Goal: Check status: Check status

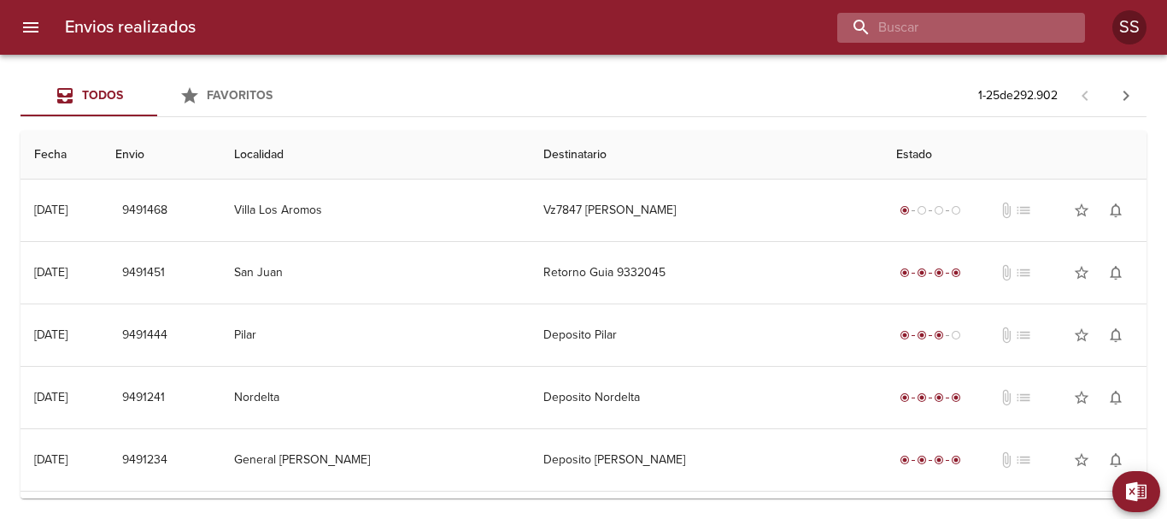
click at [963, 32] on input "buscar" at bounding box center [946, 28] width 219 height 30
paste input "VY9867"
click at [861, 27] on input "VY9867" at bounding box center [946, 28] width 219 height 30
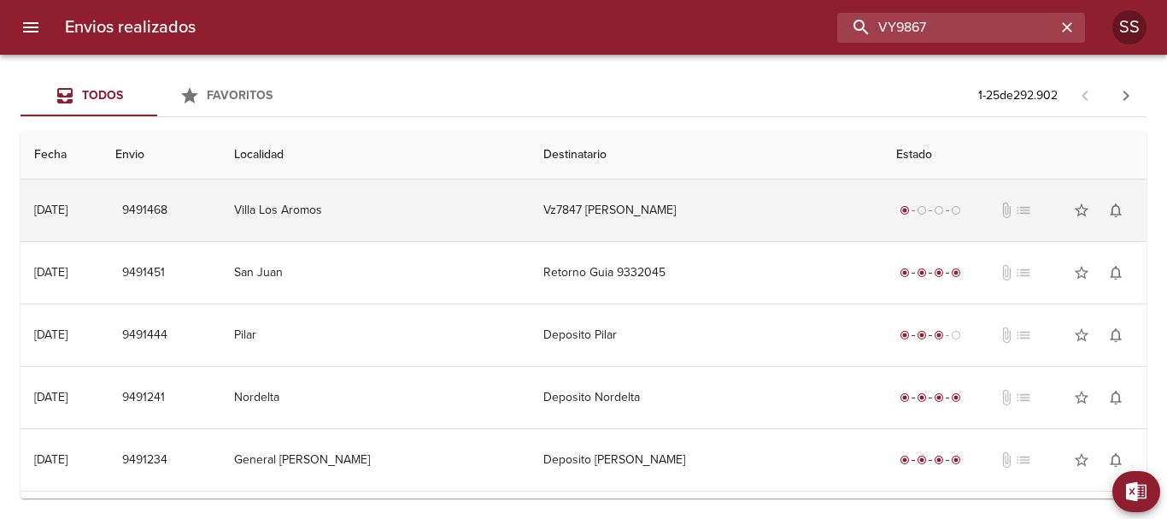
type input "VY9867"
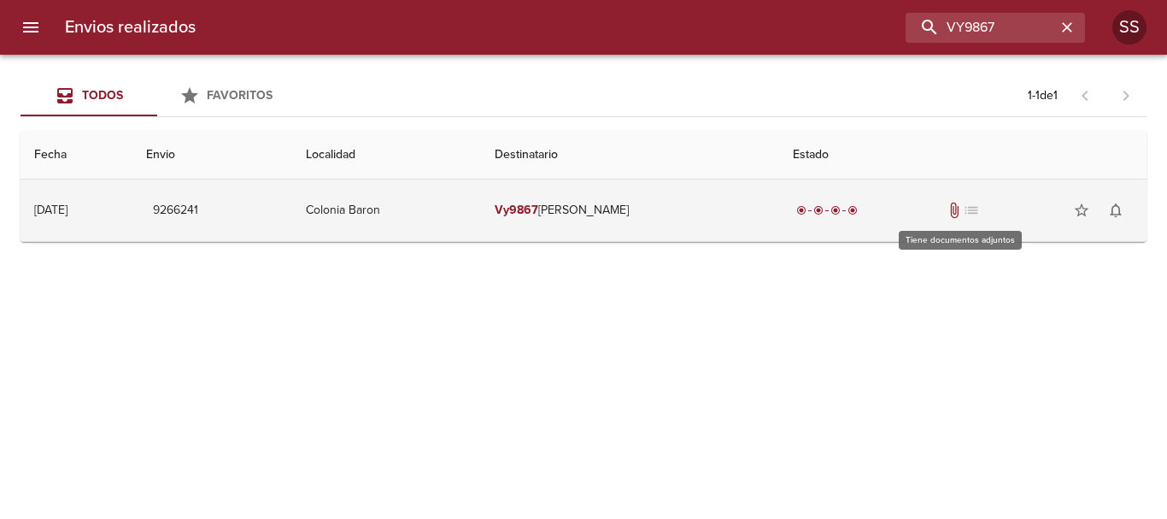
click at [957, 214] on span "attach_file" at bounding box center [954, 210] width 17 height 17
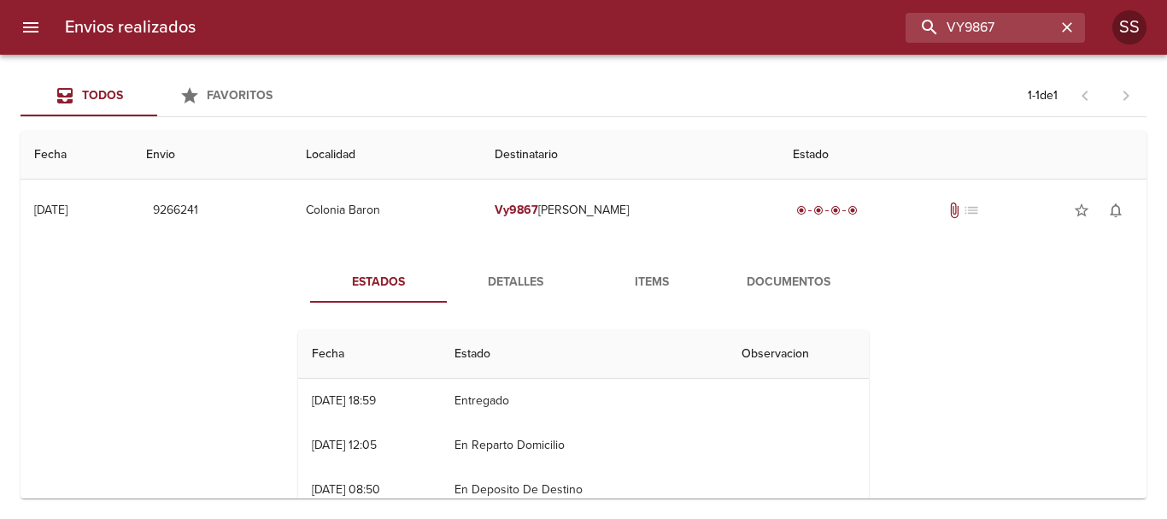
click at [790, 285] on span "Documentos" at bounding box center [789, 282] width 116 height 21
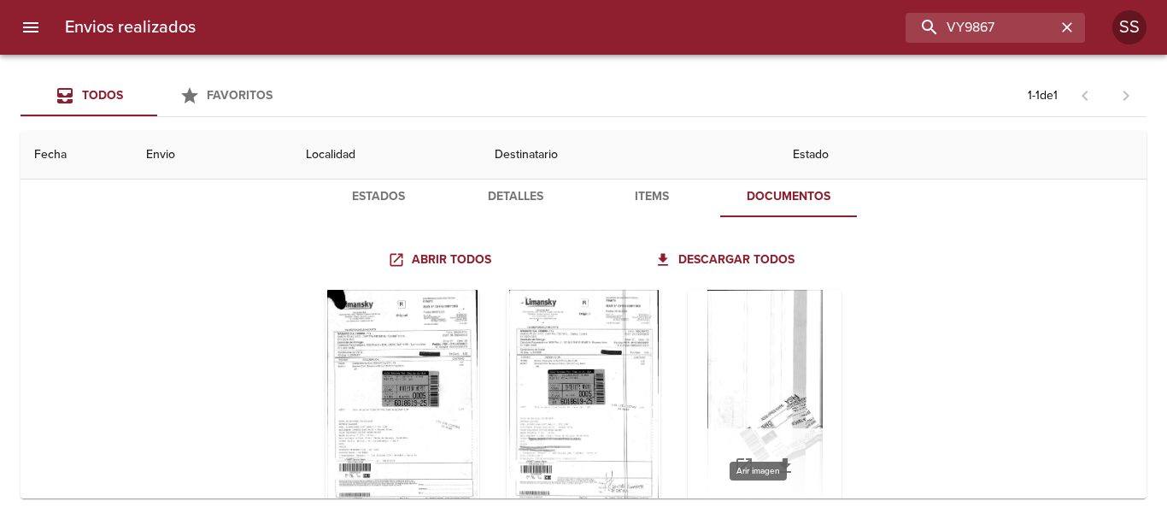
scroll to position [139, 0]
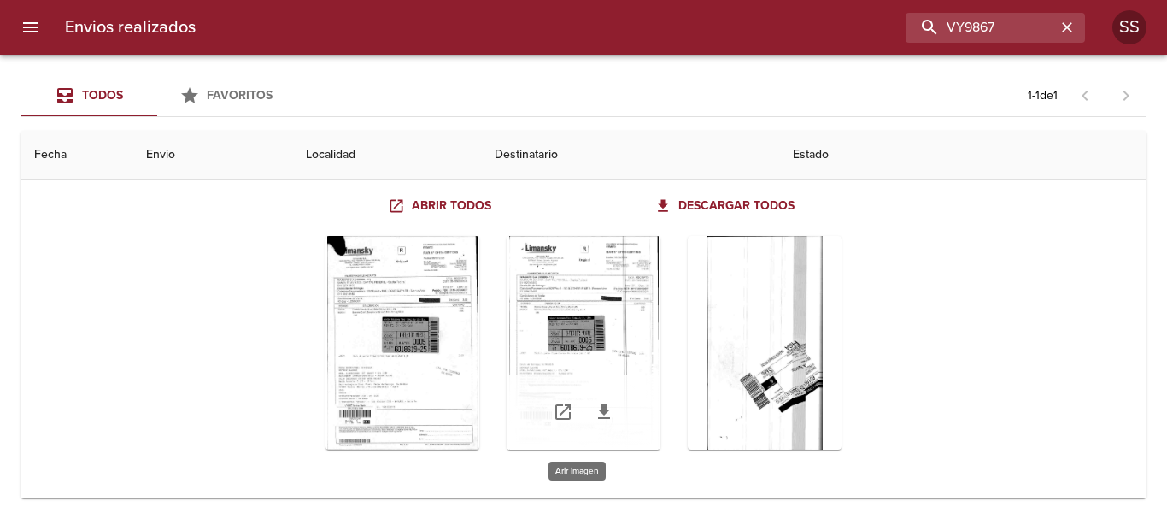
click at [577, 317] on div "Tabla de envíos del cliente" at bounding box center [584, 343] width 154 height 214
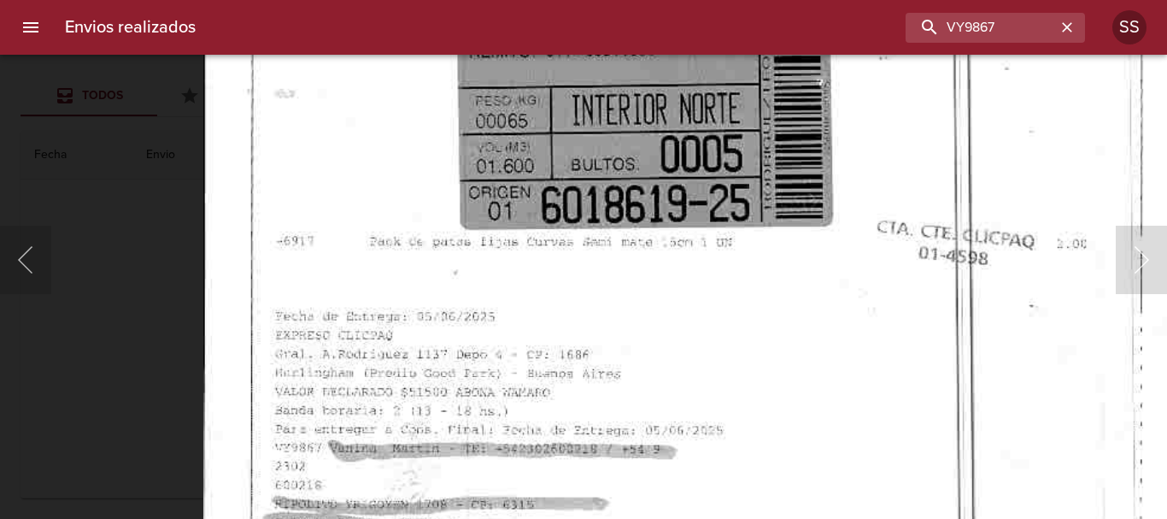
click at [579, 107] on img "Lightbox" at bounding box center [693, 173] width 980 height 1403
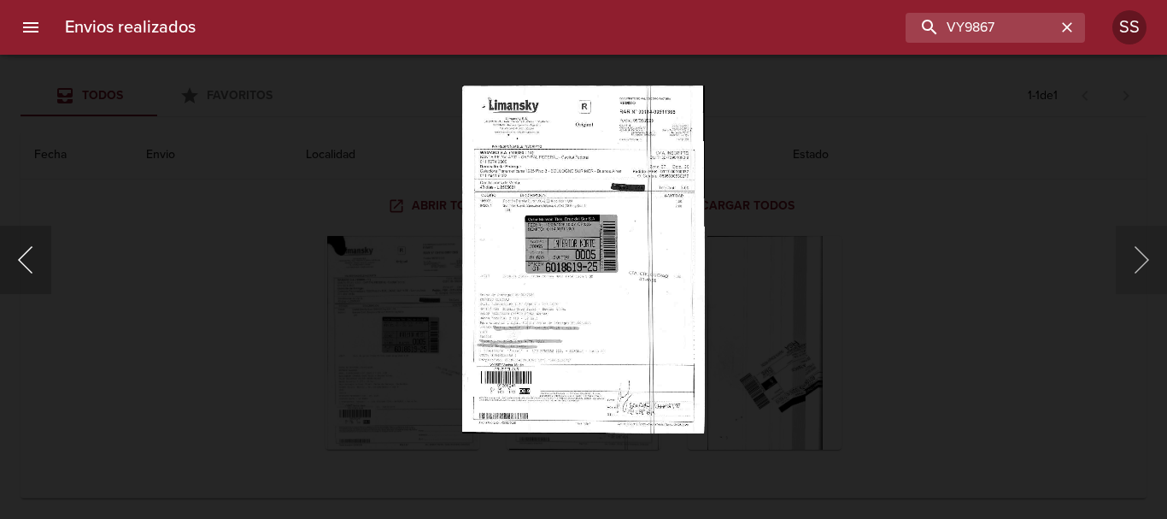
click at [18, 281] on button "Anterior" at bounding box center [25, 260] width 51 height 68
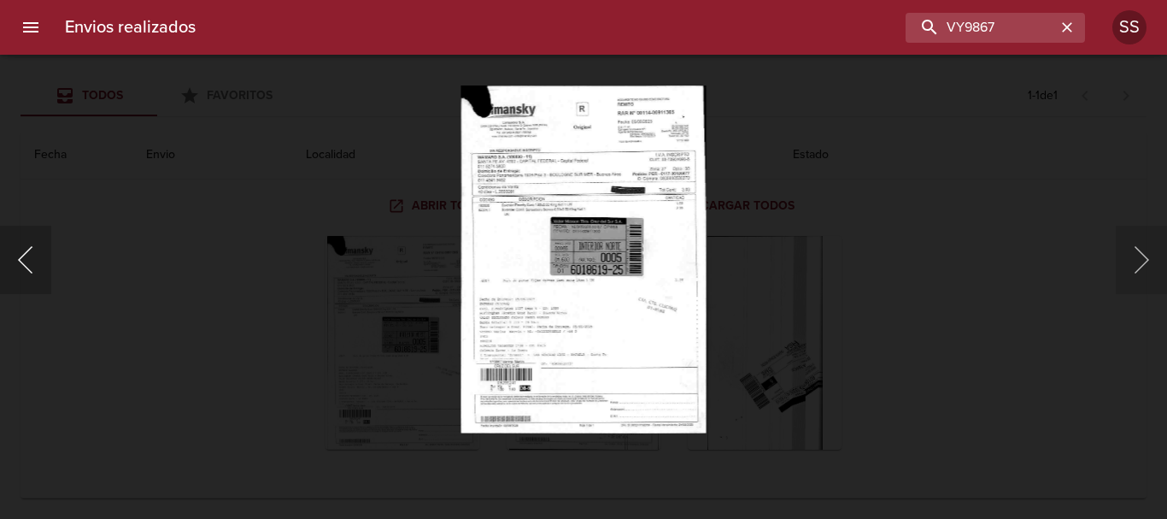
click at [30, 279] on button "Anterior" at bounding box center [25, 260] width 51 height 68
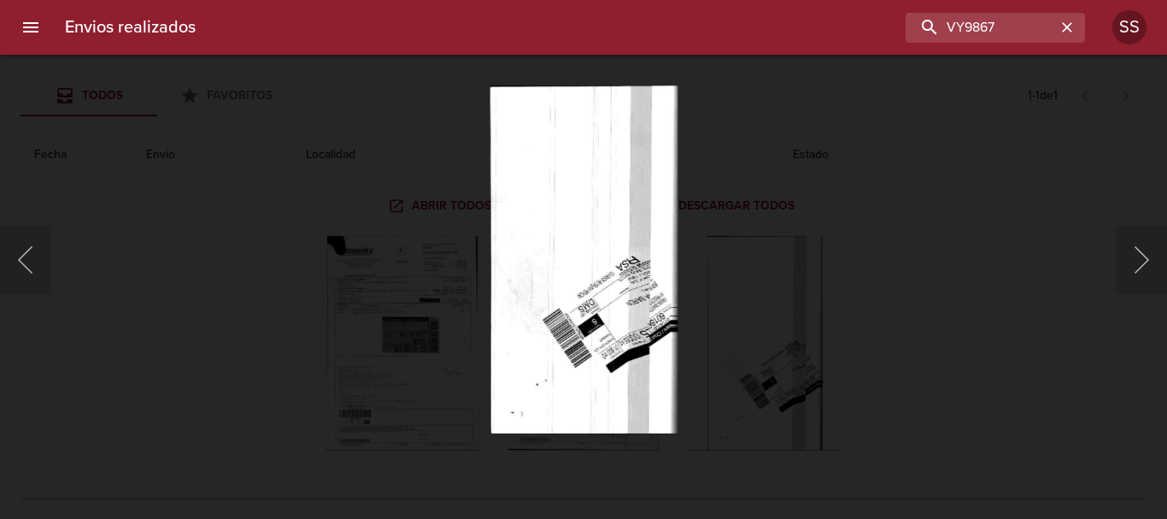
click at [10, 257] on div at bounding box center [8, 259] width 17 height 519
click at [1139, 260] on button "Siguiente" at bounding box center [1141, 260] width 51 height 68
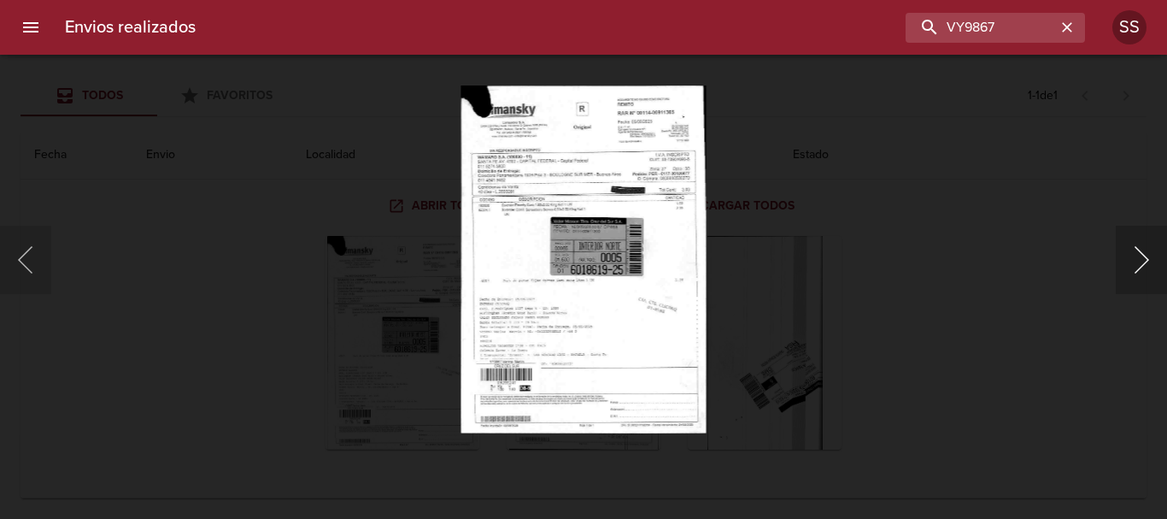
click at [1142, 268] on button "Siguiente" at bounding box center [1141, 260] width 51 height 68
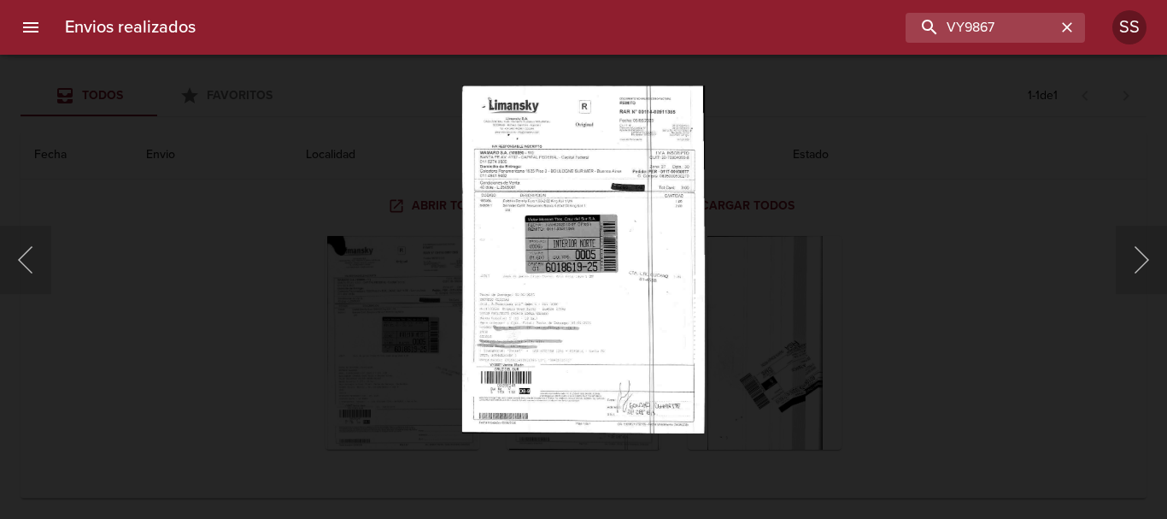
click at [598, 250] on img "Lightbox" at bounding box center [583, 259] width 243 height 348
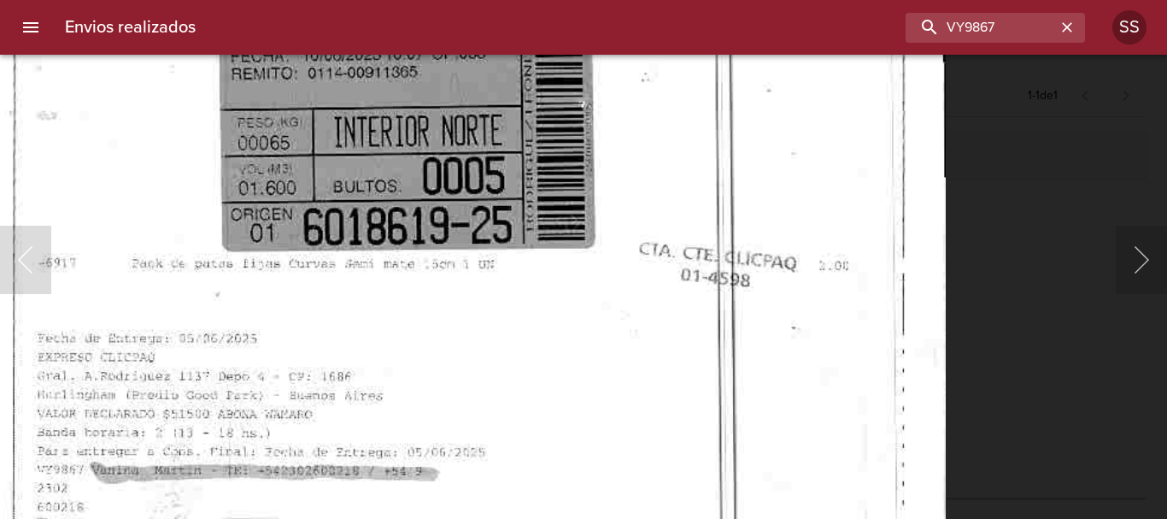
click at [608, 181] on img "Lightbox" at bounding box center [456, 195] width 980 height 1403
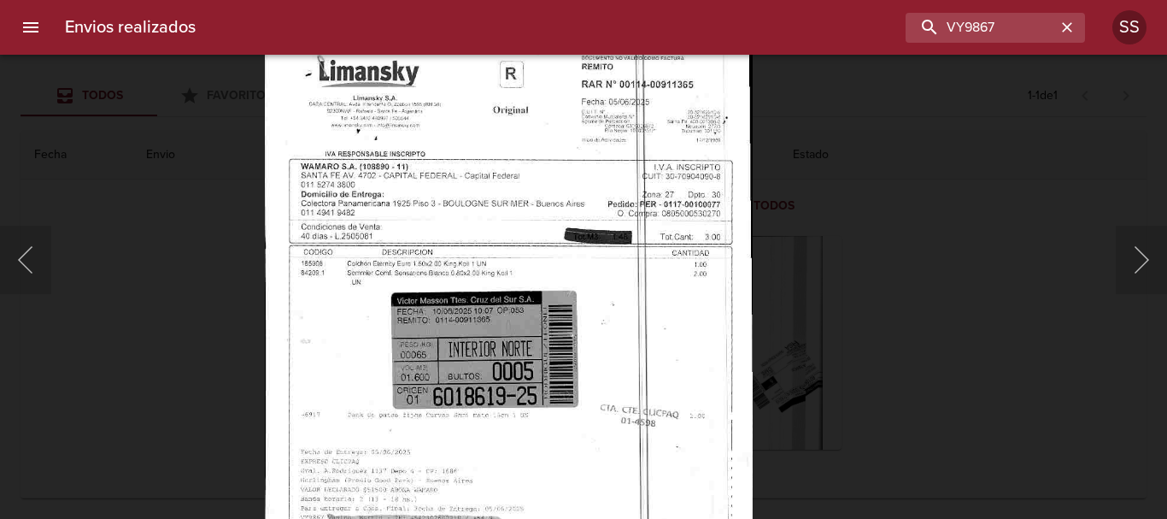
click at [558, 354] on img "Lightbox" at bounding box center [509, 381] width 488 height 699
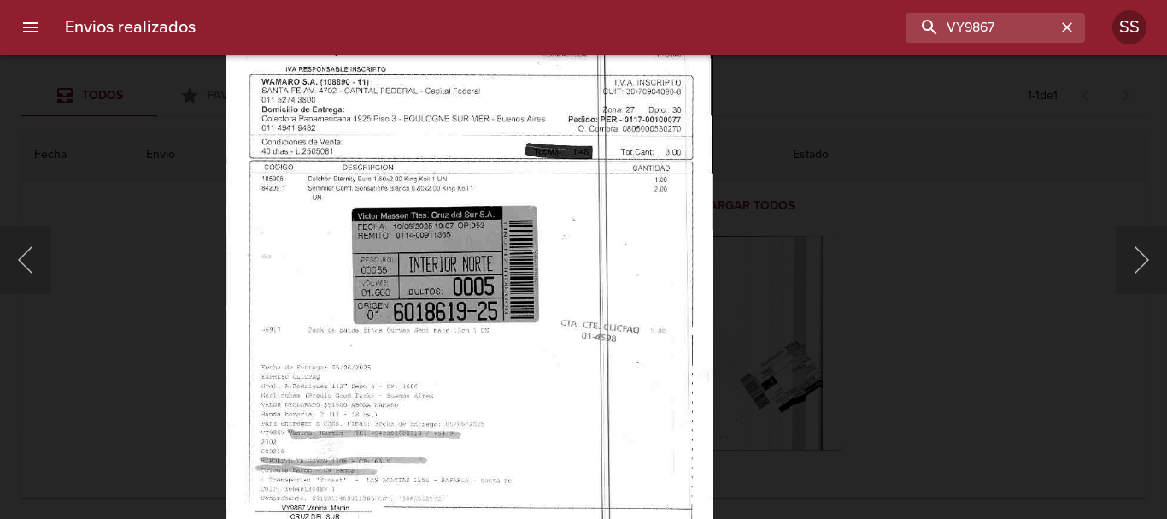
click at [379, 243] on img "Lightbox" at bounding box center [470, 296] width 488 height 699
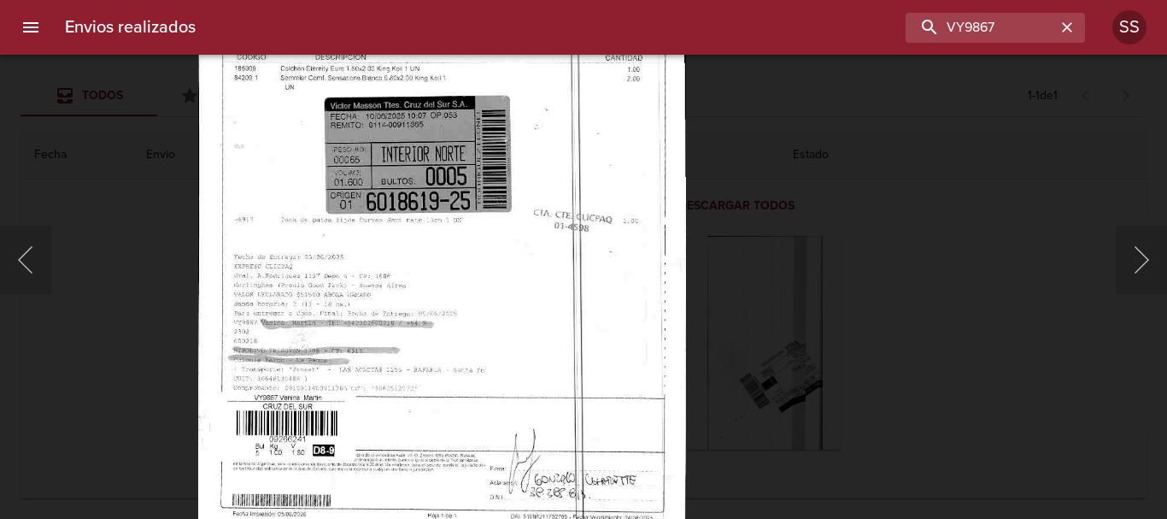
click at [391, 232] on img "Lightbox" at bounding box center [442, 186] width 488 height 699
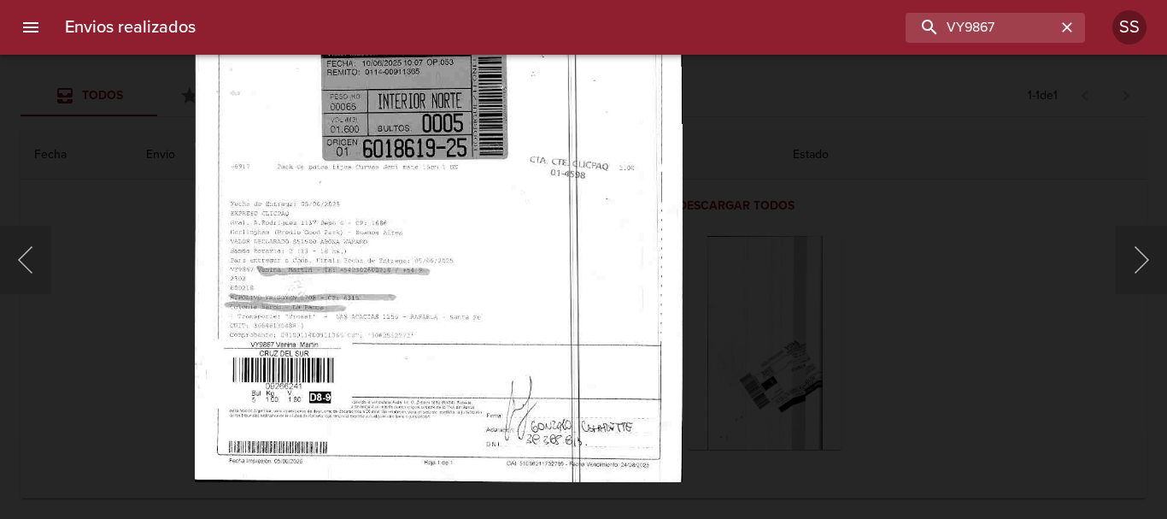
click at [369, 277] on img "Lightbox" at bounding box center [439, 133] width 488 height 699
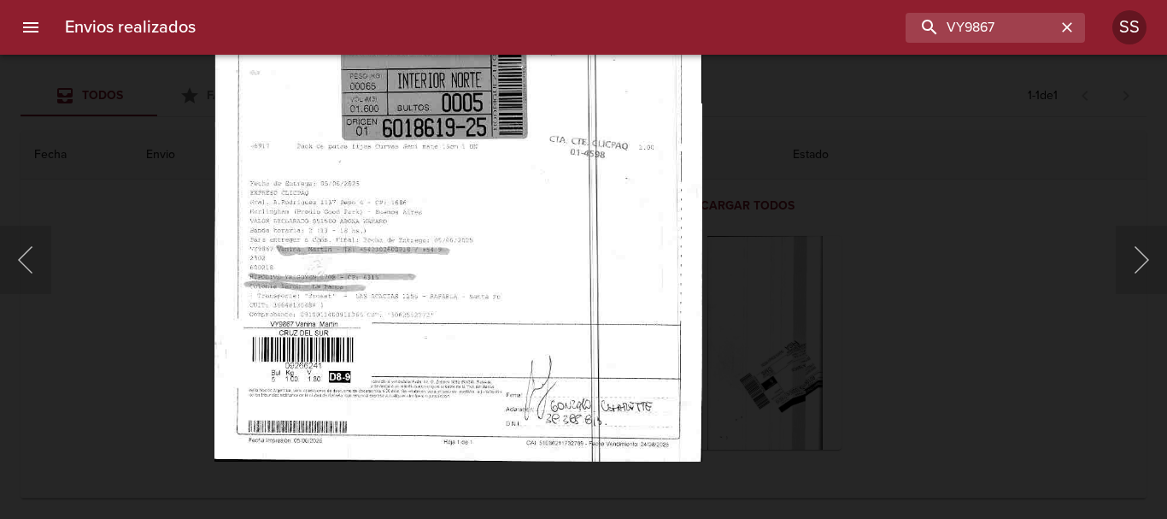
click at [461, 306] on img "Lightbox" at bounding box center [458, 112] width 488 height 699
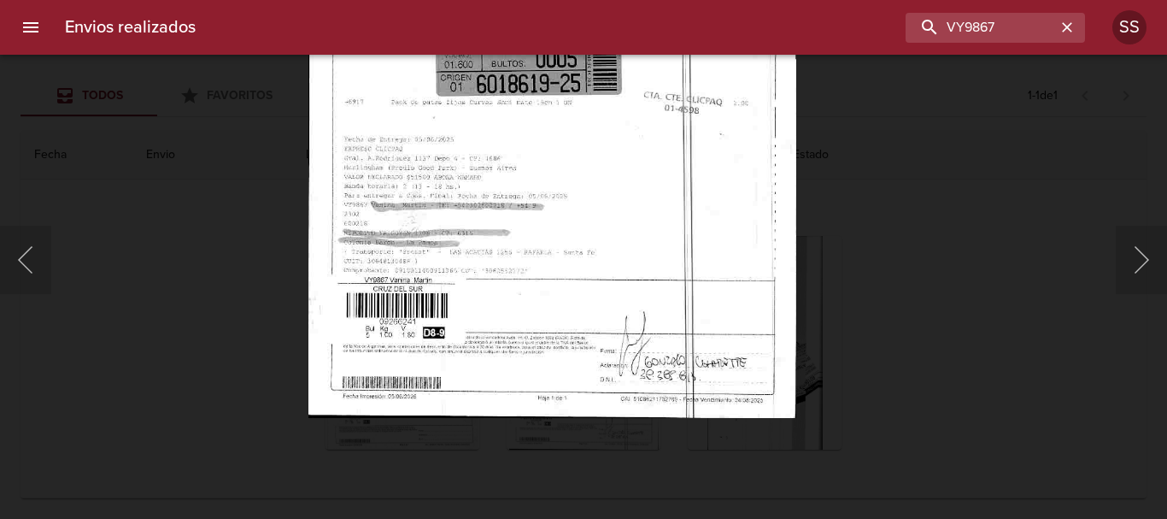
click at [520, 248] on img "Lightbox" at bounding box center [552, 68] width 488 height 699
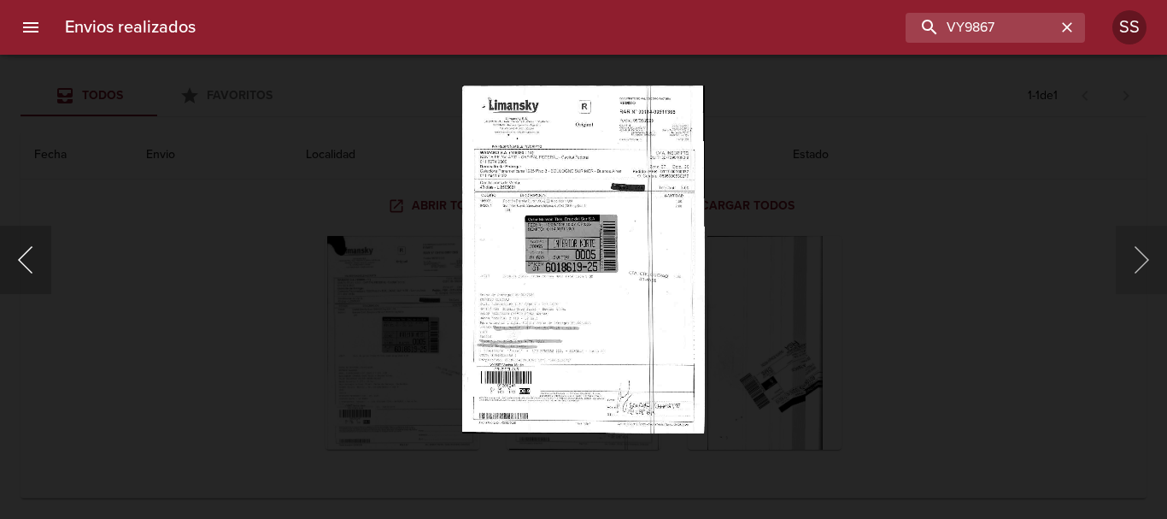
drag, startPoint x: 20, startPoint y: 281, endPoint x: 46, endPoint y: 293, distance: 29.1
click at [26, 283] on button "Anterior" at bounding box center [25, 260] width 51 height 68
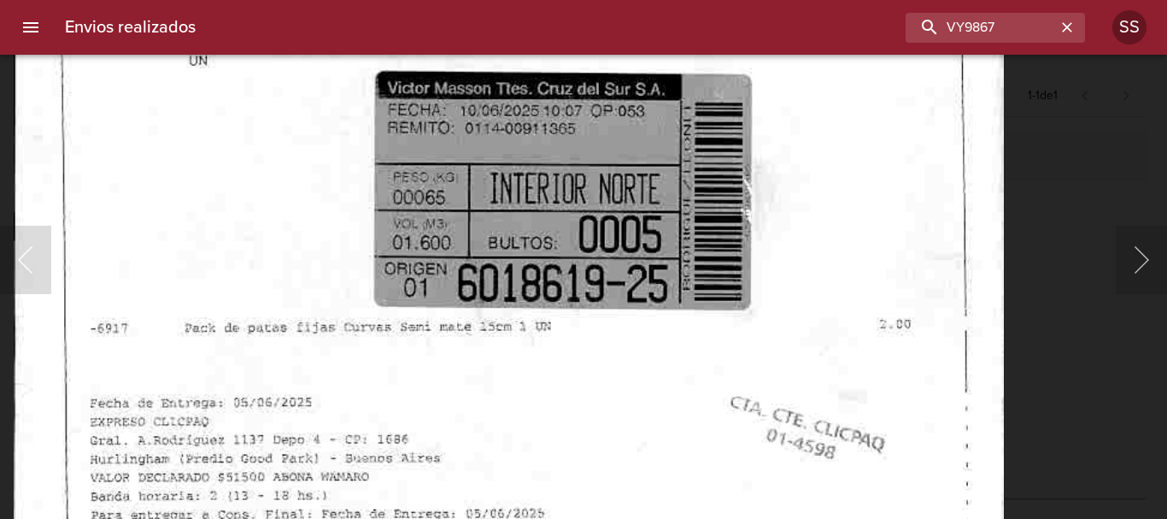
click at [514, 286] on img "Lightbox" at bounding box center [509, 241] width 990 height 1403
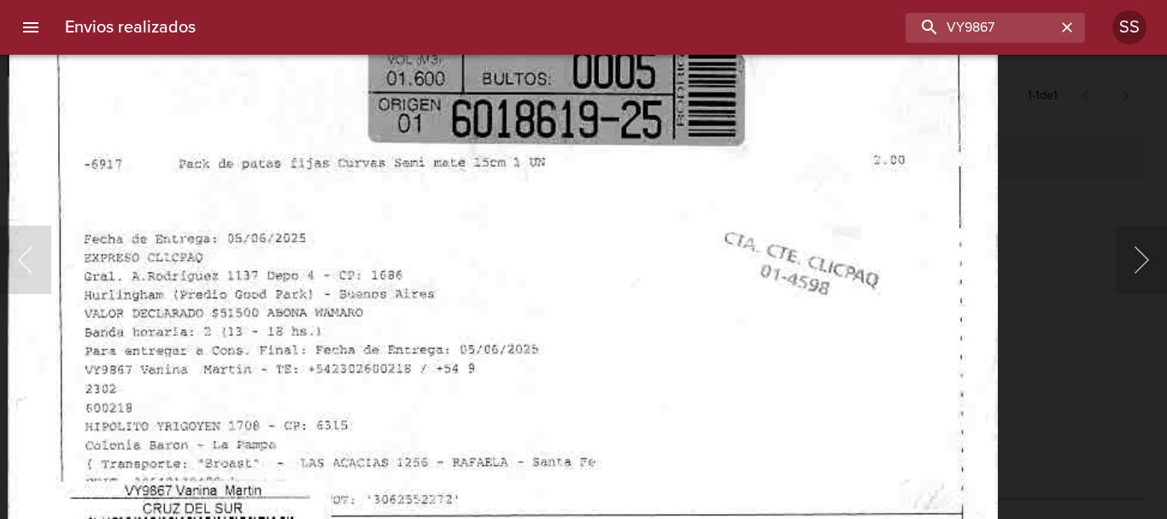
click at [515, 302] on img "Lightbox" at bounding box center [503, 77] width 990 height 1403
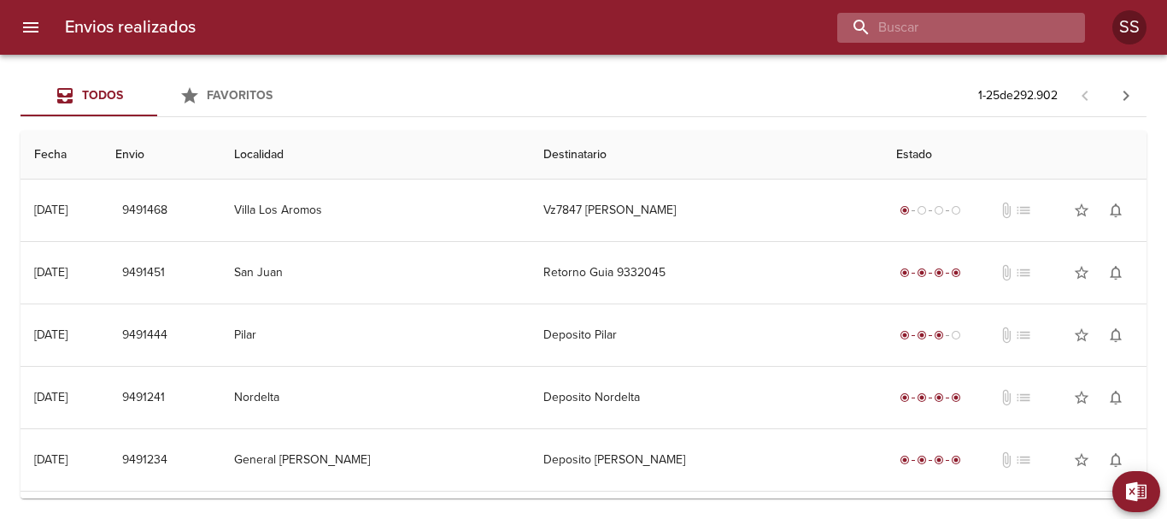
click at [978, 26] on input "buscar" at bounding box center [946, 28] width 219 height 30
paste input "VY9867"
click at [861, 32] on input "VY9867" at bounding box center [946, 28] width 219 height 30
click at [861, 22] on input "VY9867" at bounding box center [946, 28] width 219 height 30
type input "VY9867"
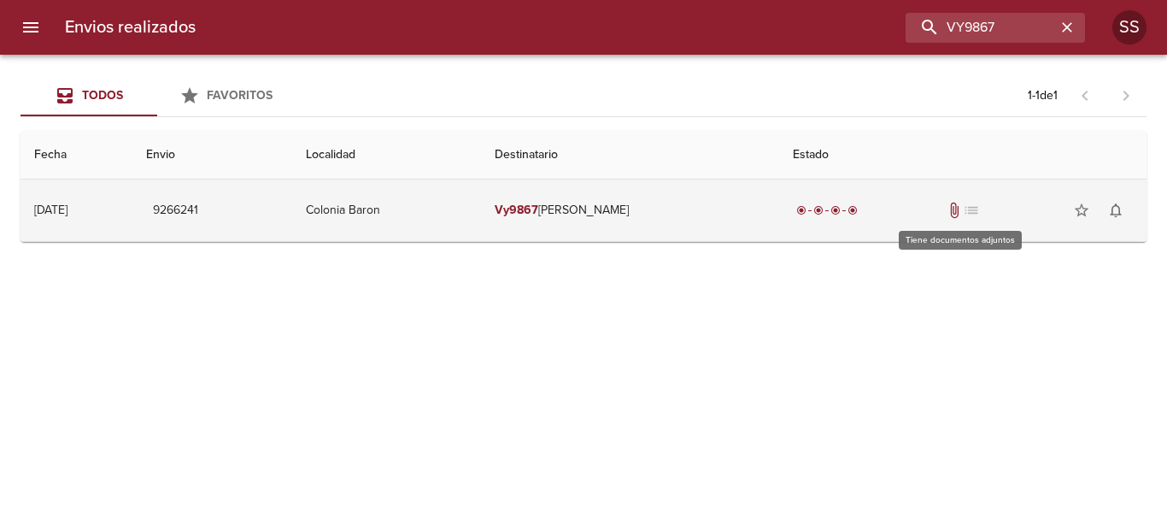
click at [956, 206] on span "attach_file" at bounding box center [954, 210] width 17 height 17
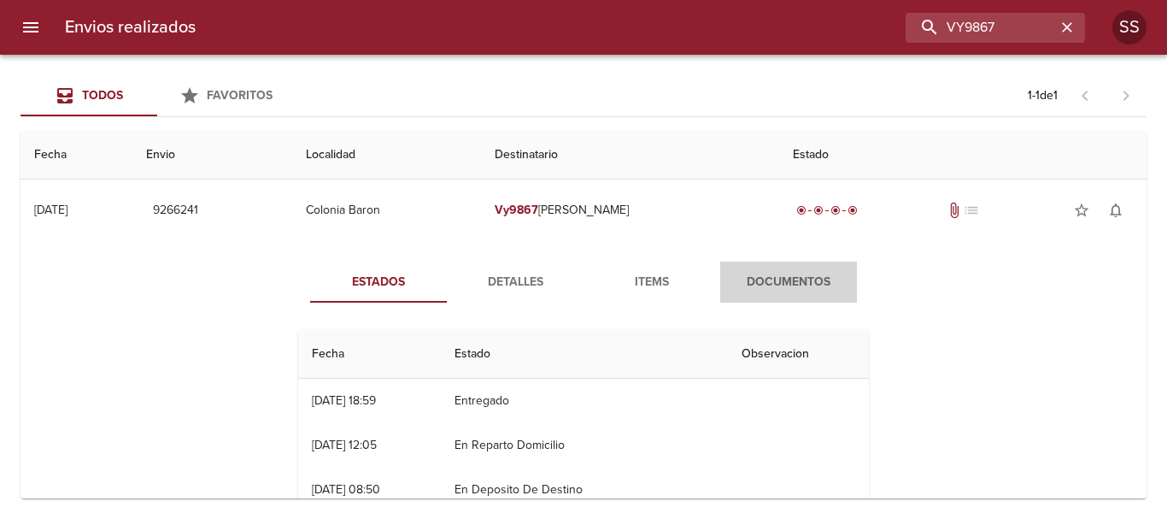
click at [767, 273] on span "Documentos" at bounding box center [789, 282] width 116 height 21
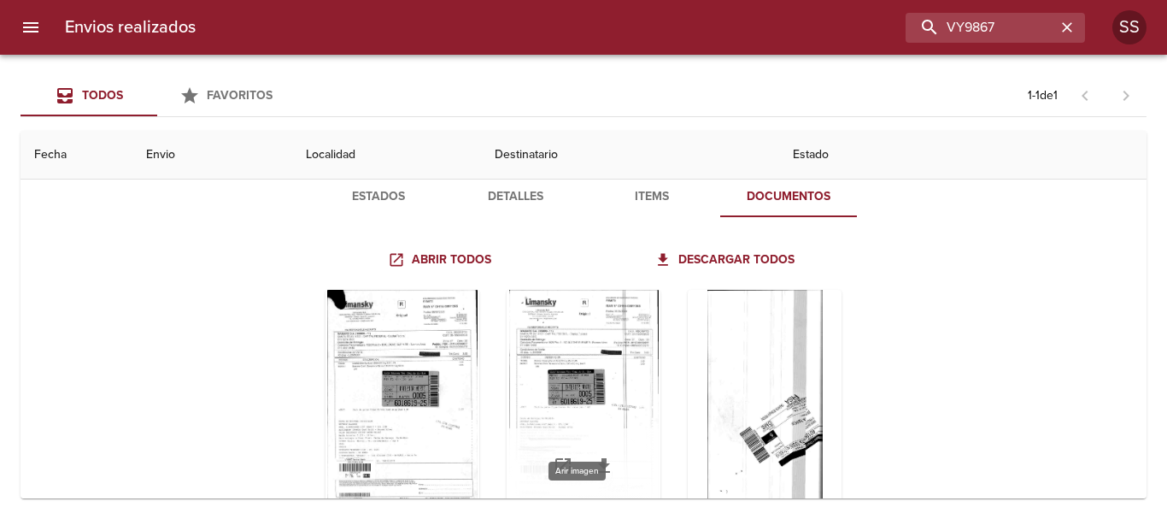
scroll to position [139, 0]
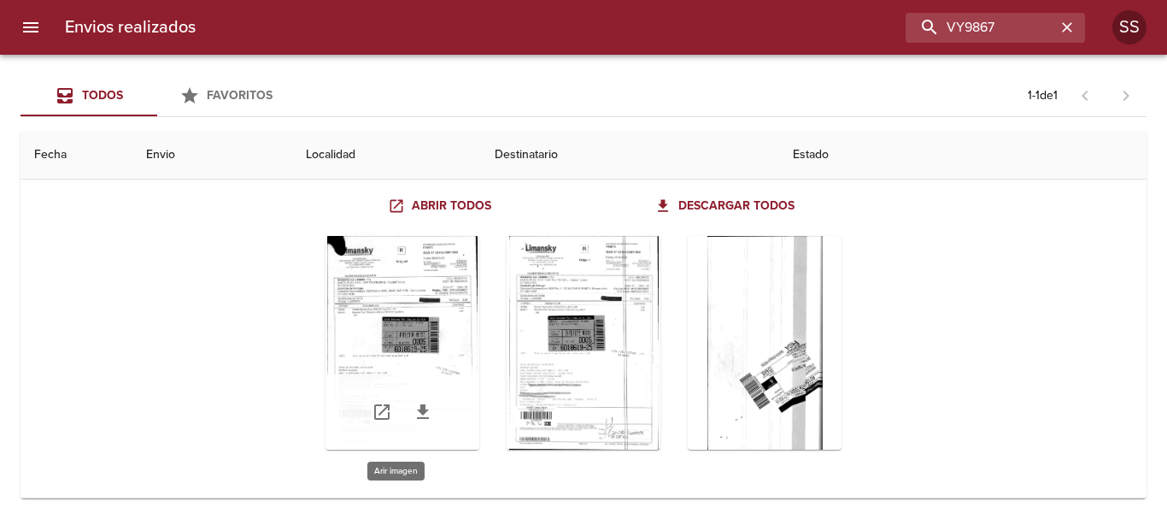
click at [397, 307] on div "Tabla de envíos del cliente" at bounding box center [403, 343] width 154 height 214
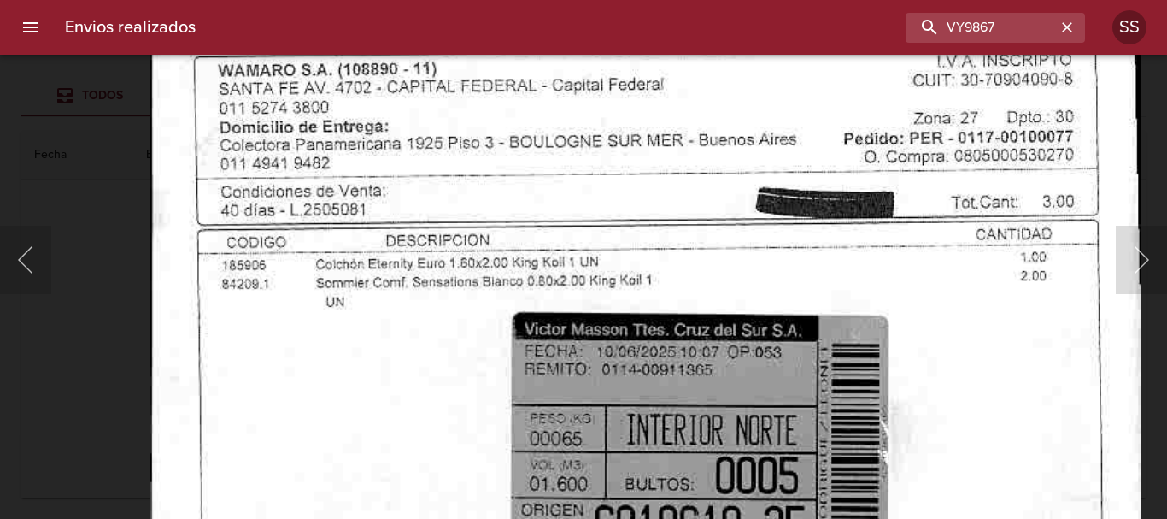
click at [400, 371] on img "Lightbox" at bounding box center [645, 483] width 990 height 1403
click at [1140, 267] on button "Siguiente" at bounding box center [1141, 260] width 51 height 68
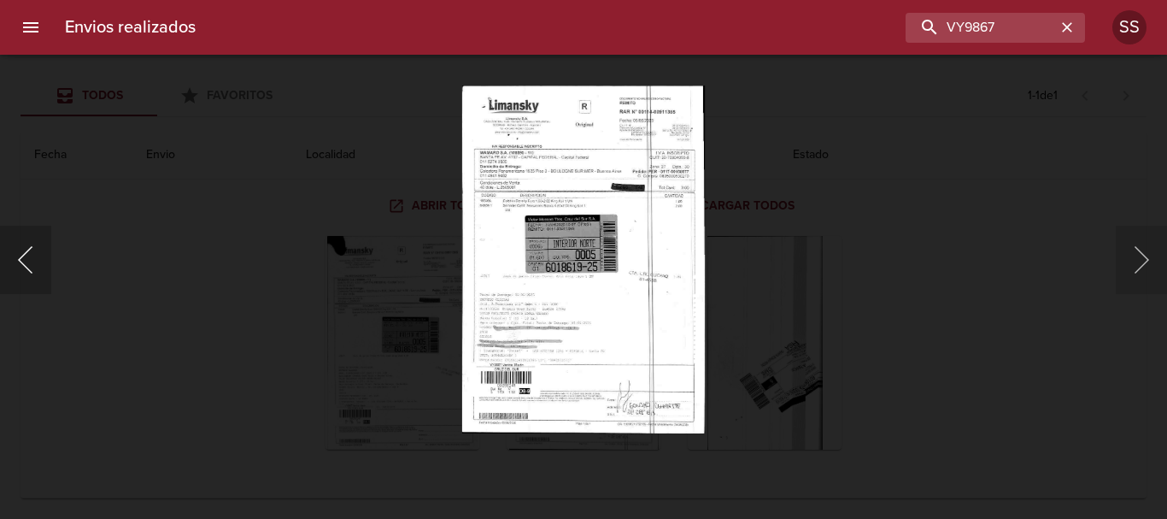
click at [22, 262] on button "Anterior" at bounding box center [25, 260] width 51 height 68
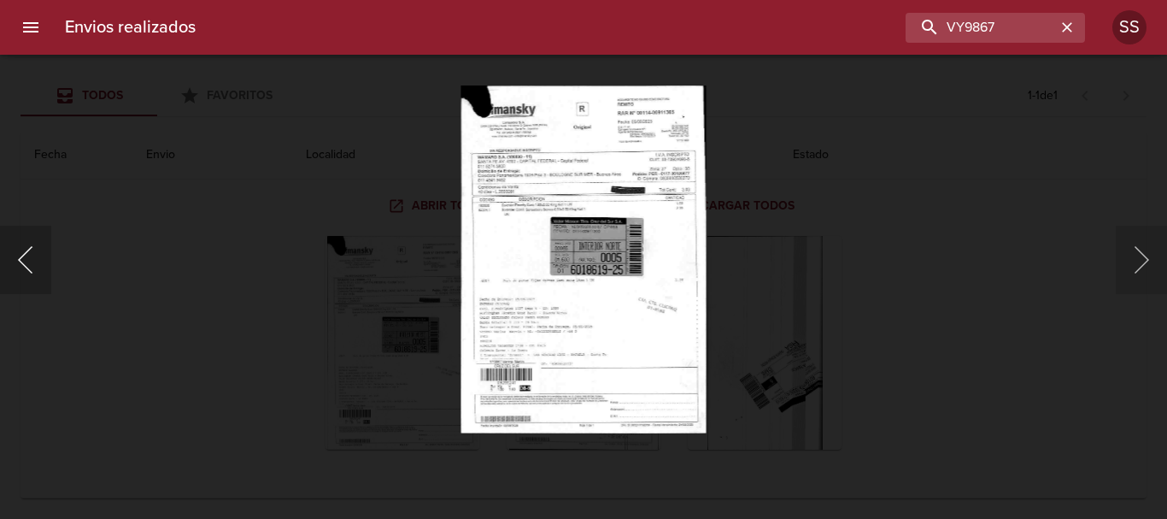
click at [22, 262] on button "Anterior" at bounding box center [25, 260] width 51 height 68
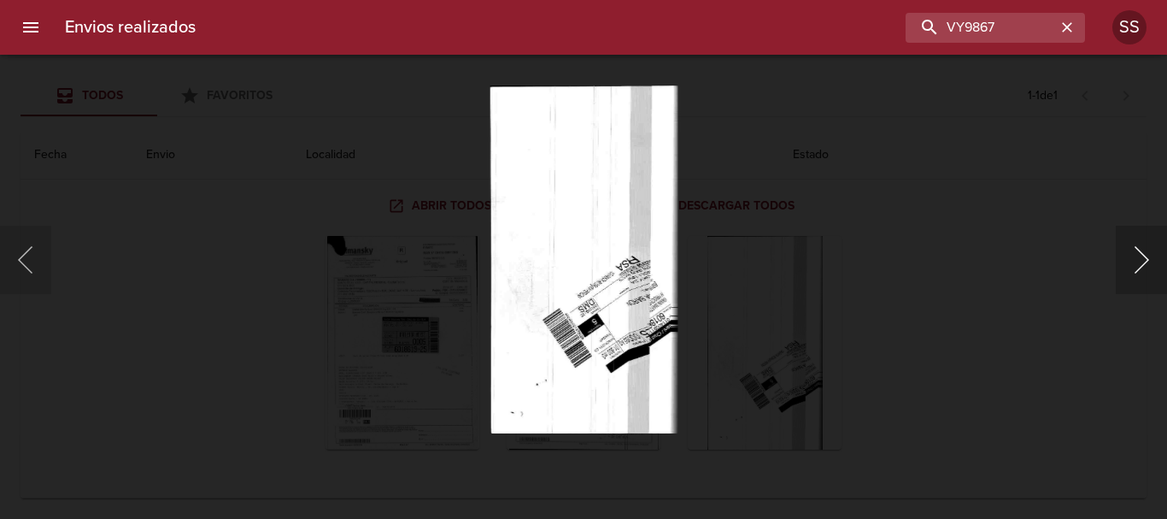
click at [1140, 245] on button "Siguiente" at bounding box center [1141, 260] width 51 height 68
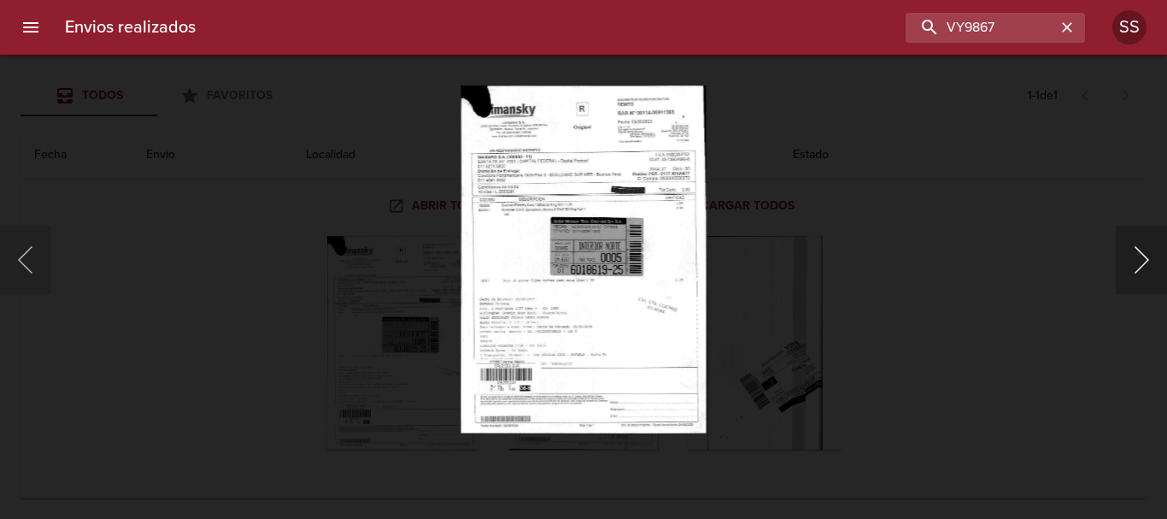
click at [1143, 255] on button "Siguiente" at bounding box center [1141, 260] width 51 height 68
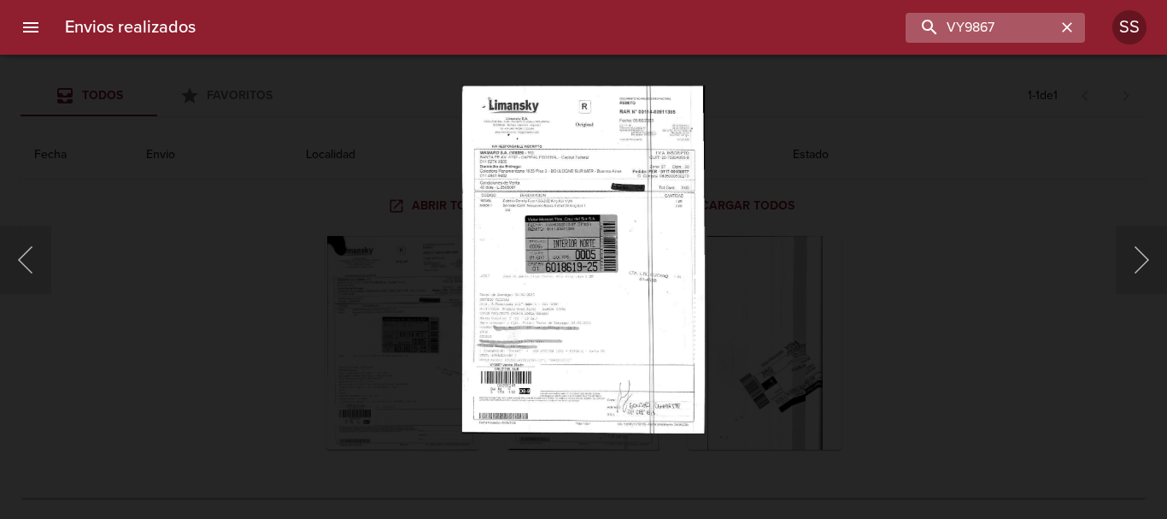
click at [1072, 30] on icon "button" at bounding box center [1067, 27] width 17 height 17
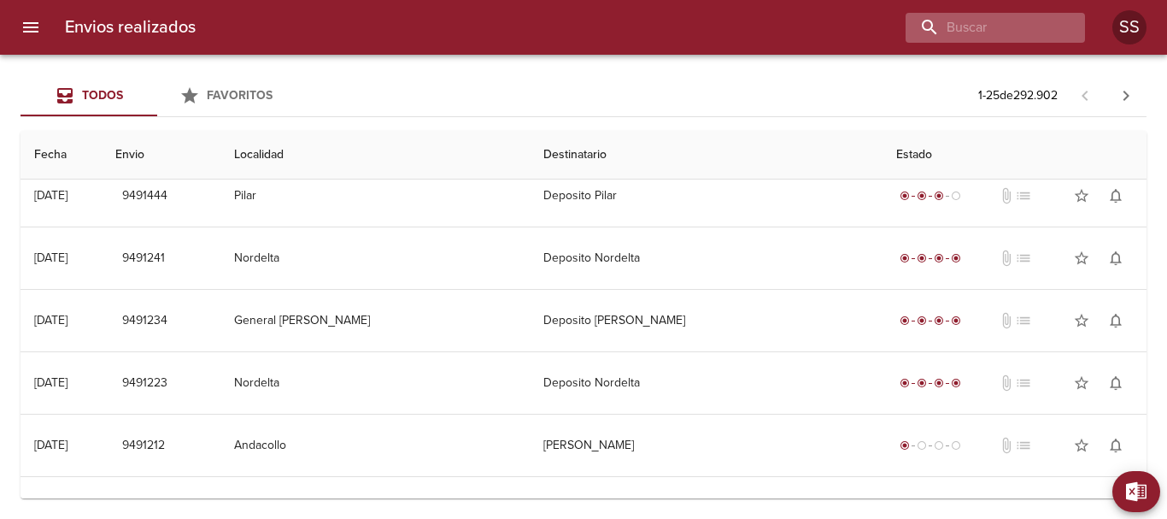
scroll to position [0, 0]
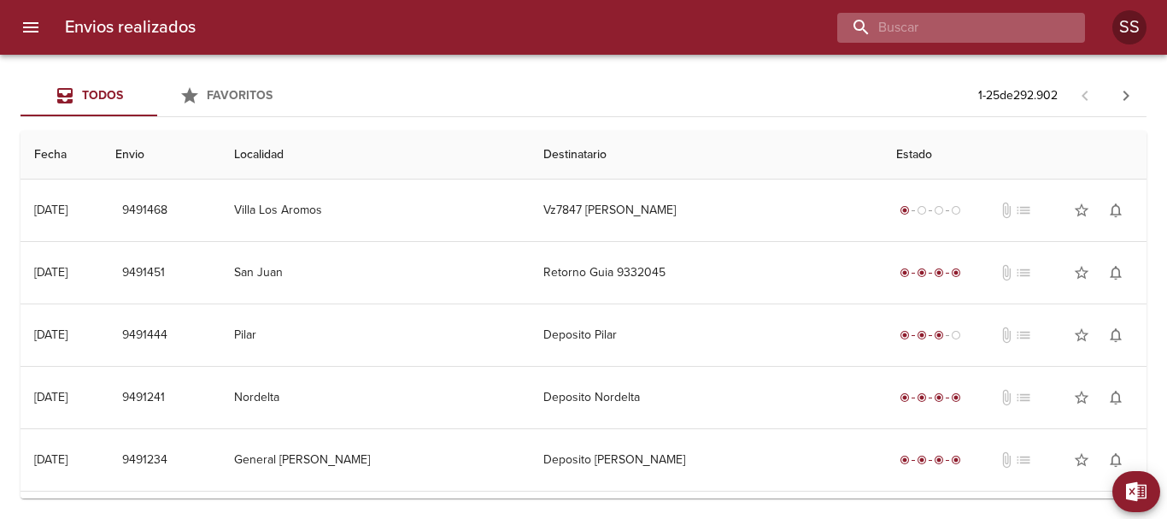
click at [964, 26] on input "buscar" at bounding box center [946, 28] width 219 height 30
type input "VY9867"
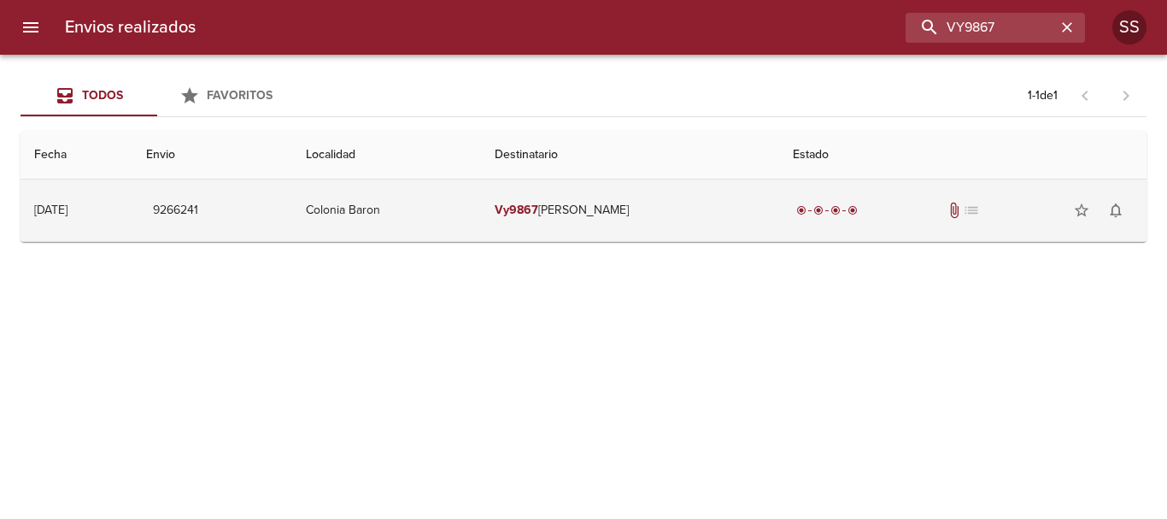
click at [962, 210] on span "attach_file" at bounding box center [954, 210] width 17 height 17
